Goal: Navigation & Orientation: Find specific page/section

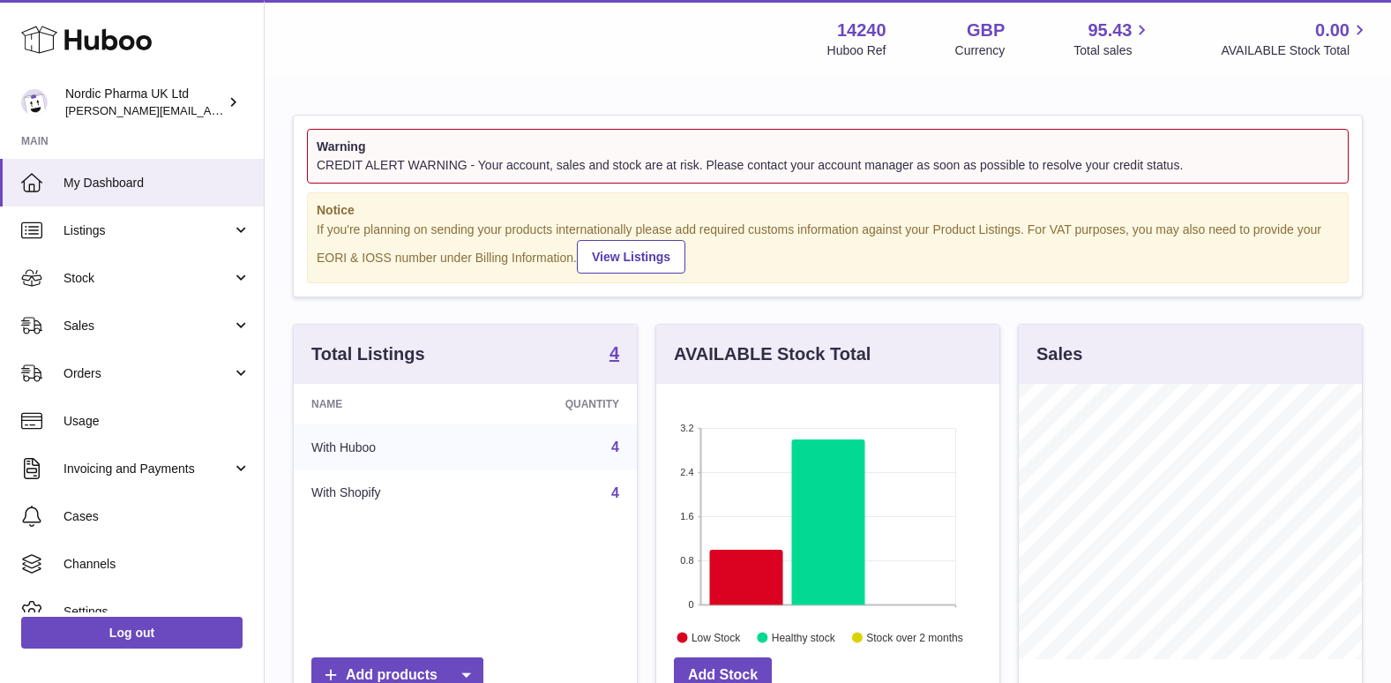
scroll to position [275, 343]
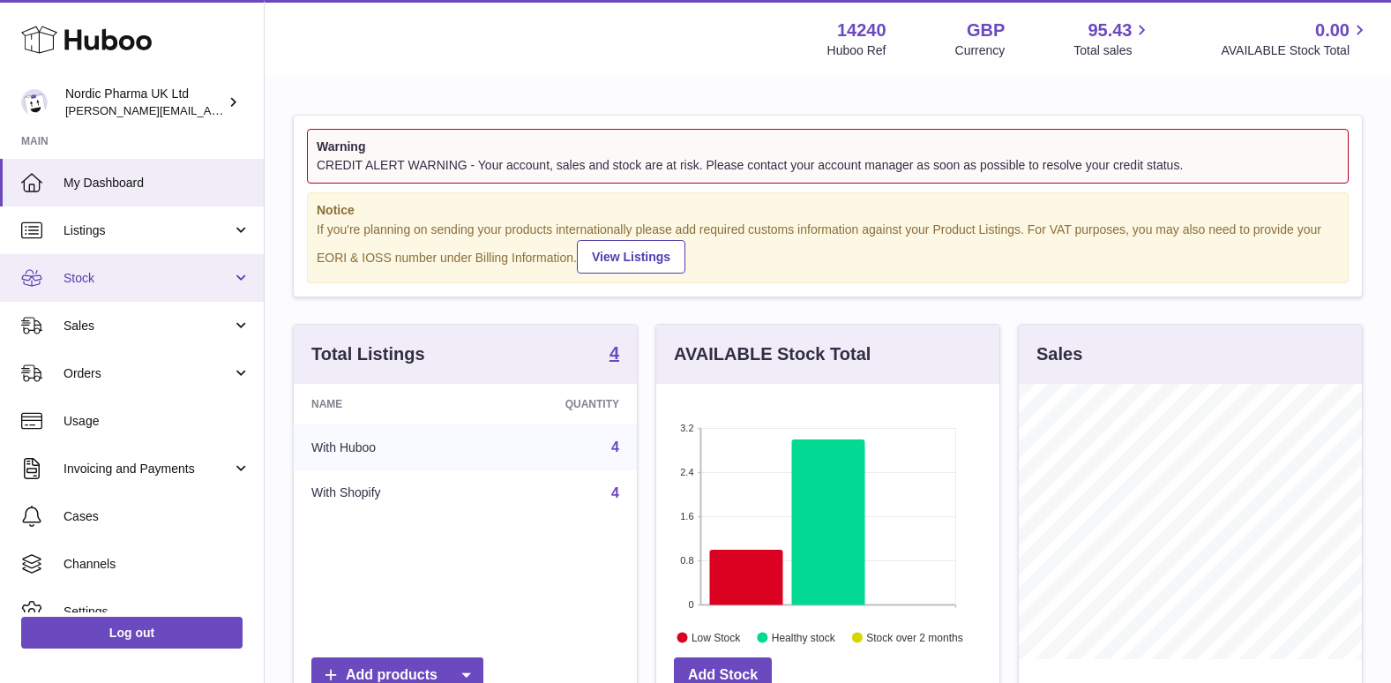
click at [110, 281] on span "Stock" at bounding box center [148, 278] width 169 height 17
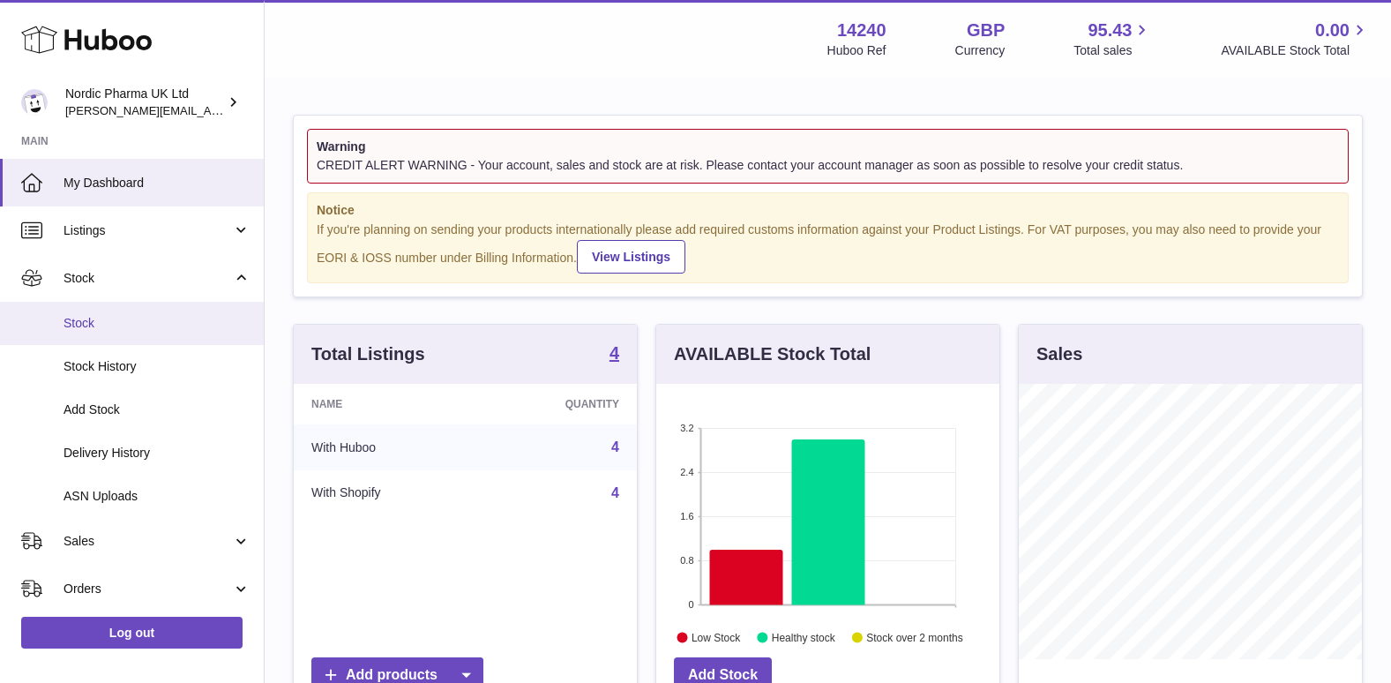
click at [120, 339] on link "Stock" at bounding box center [132, 323] width 264 height 43
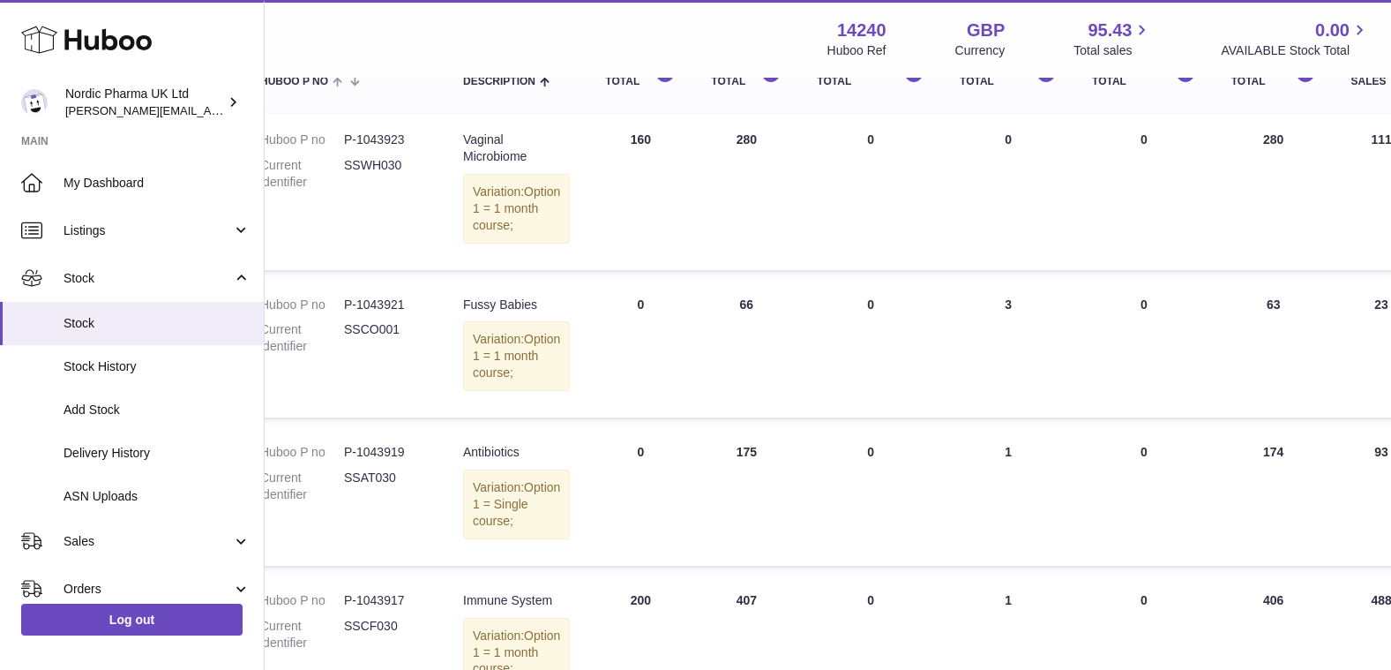
scroll to position [265, 174]
